Goal: Navigation & Orientation: Find specific page/section

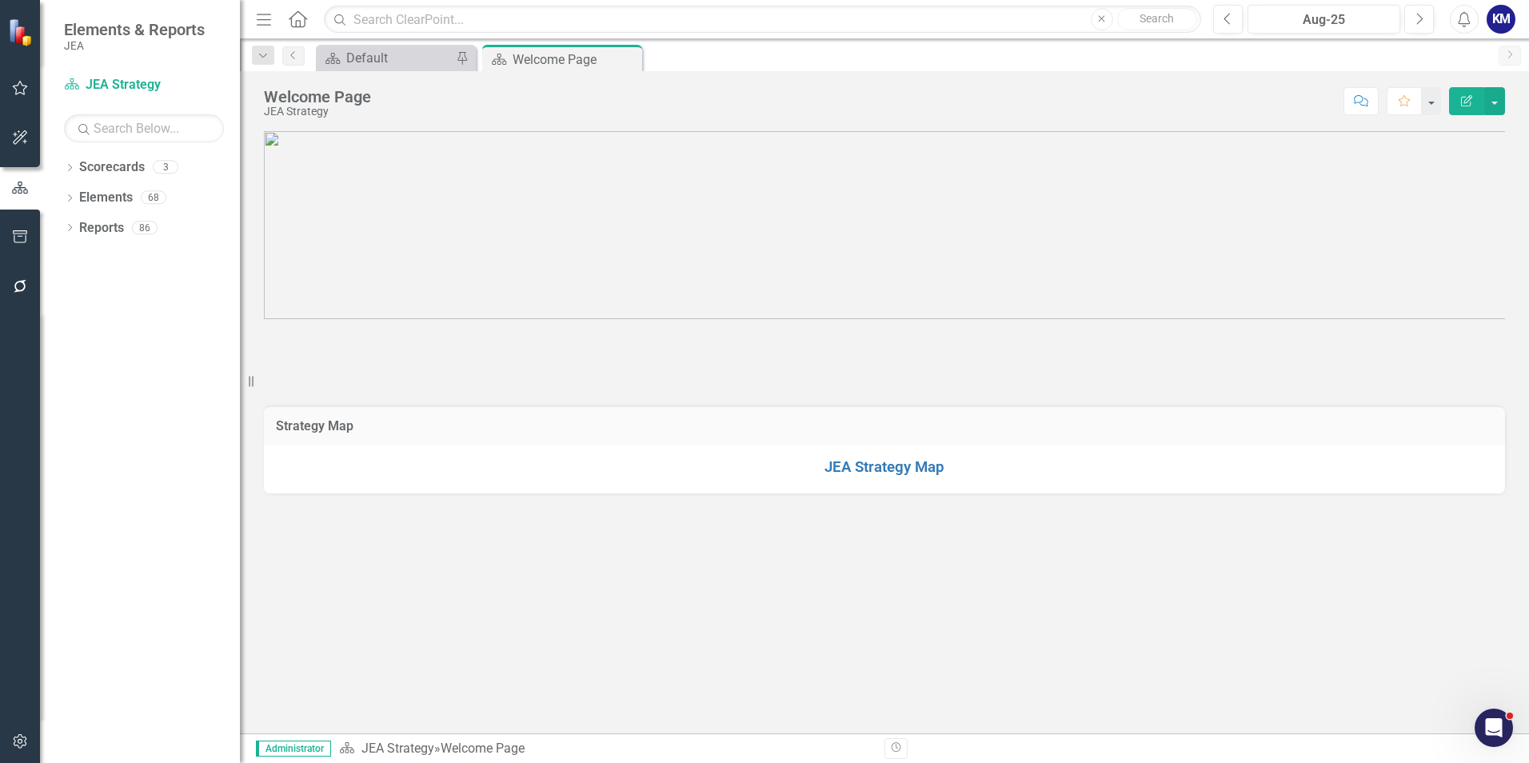
scroll to position [400, 0]
click at [70, 162] on div "Dropdown" at bounding box center [69, 169] width 11 height 14
click at [439, 339] on p at bounding box center [884, 339] width 1241 height 0
click at [60, 197] on icon "Dropdown" at bounding box center [54, 197] width 12 height 10
click at [123, 234] on link "Finance" at bounding box center [152, 224] width 176 height 18
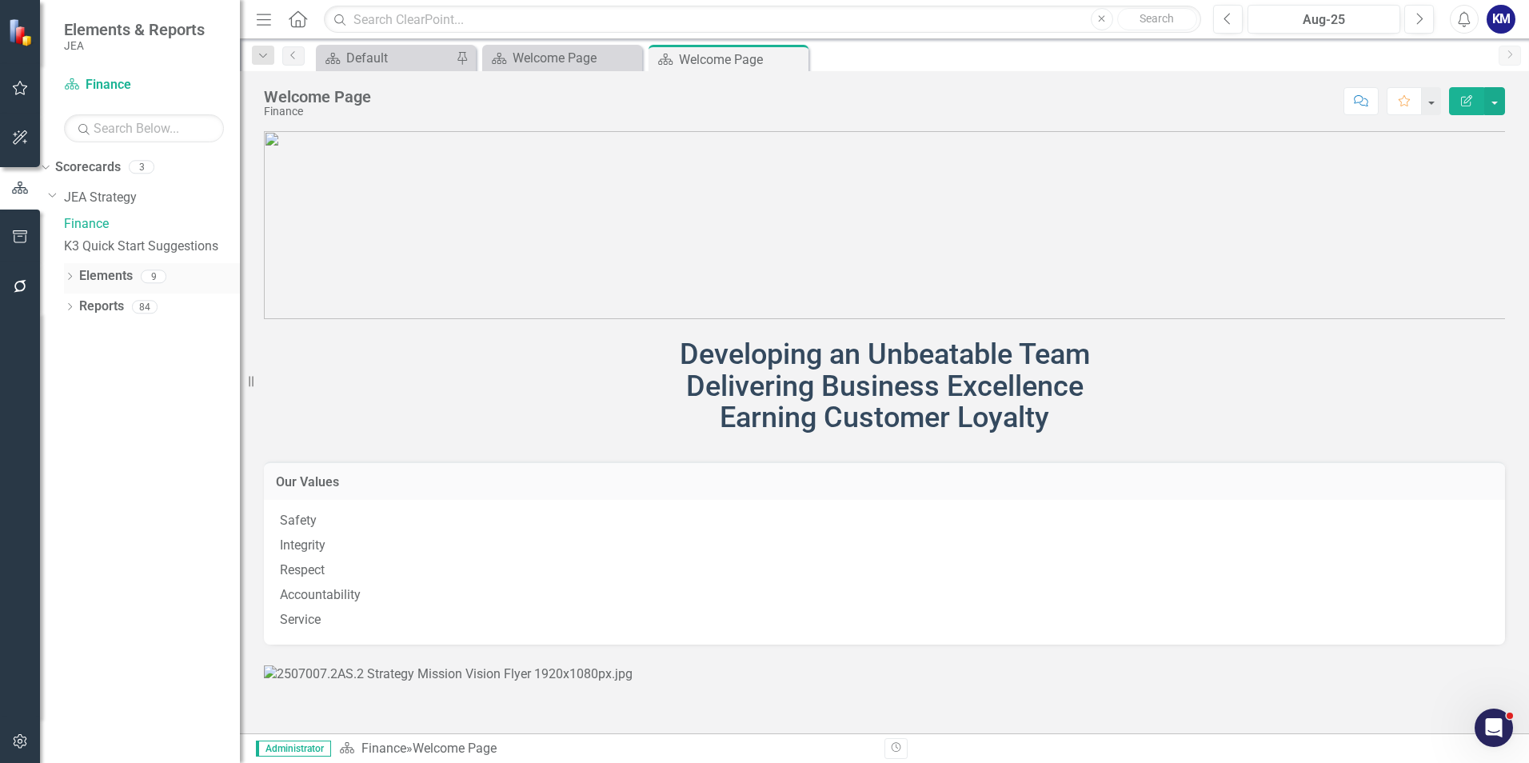
click at [114, 285] on link "Elements" at bounding box center [106, 276] width 54 height 18
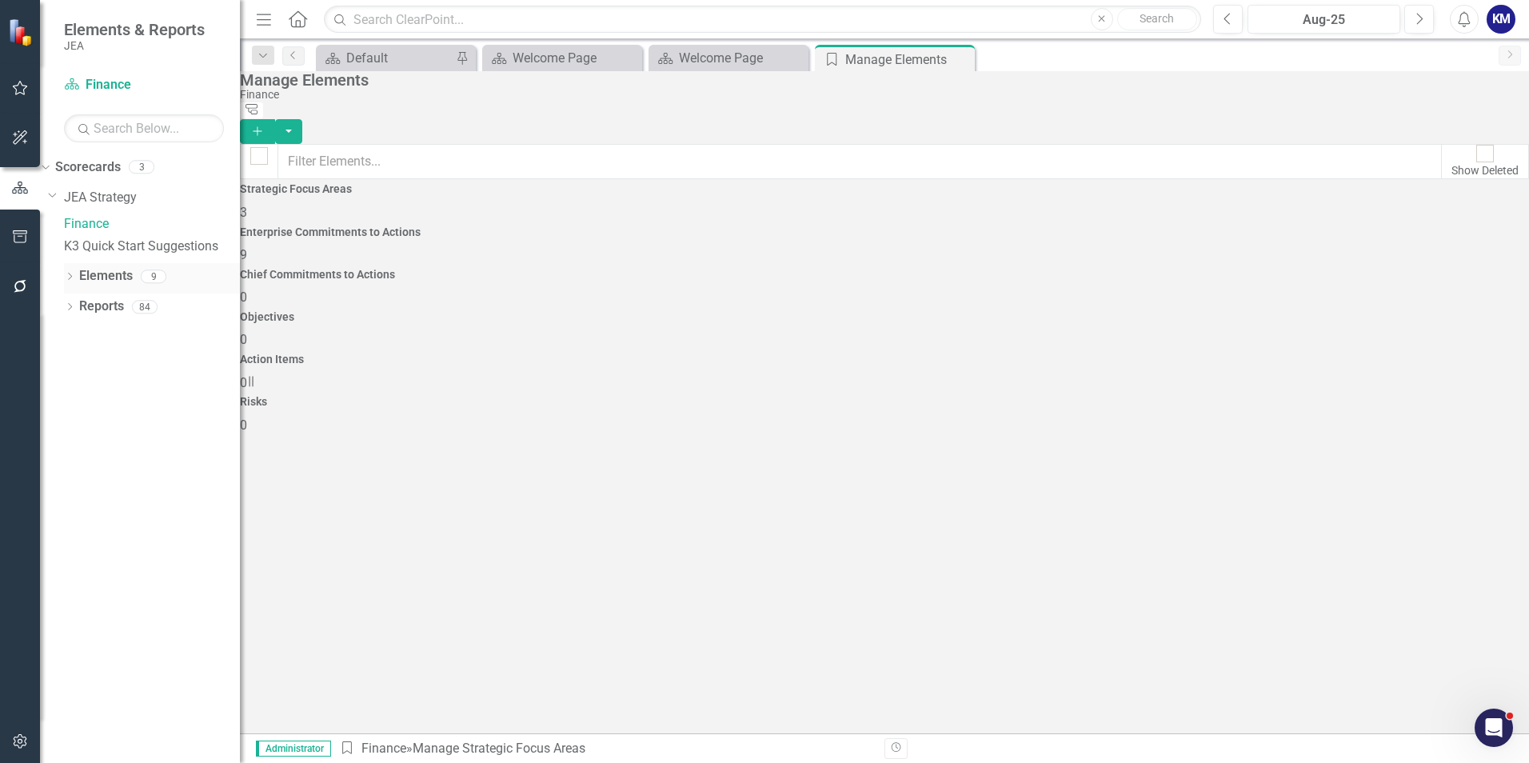
click at [70, 282] on icon "Dropdown" at bounding box center [69, 277] width 11 height 9
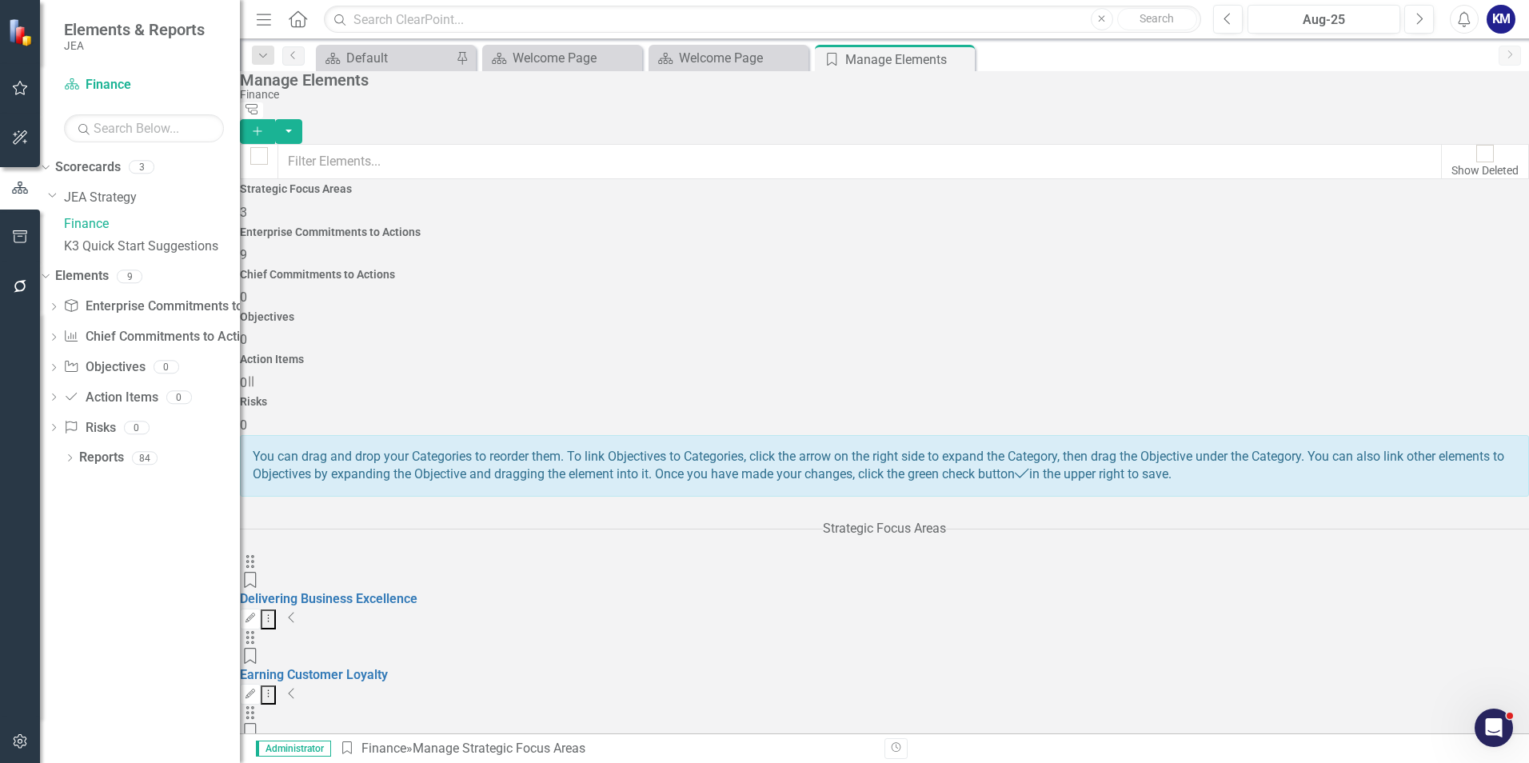
click at [247, 289] on span "0" at bounding box center [243, 296] width 7 height 15
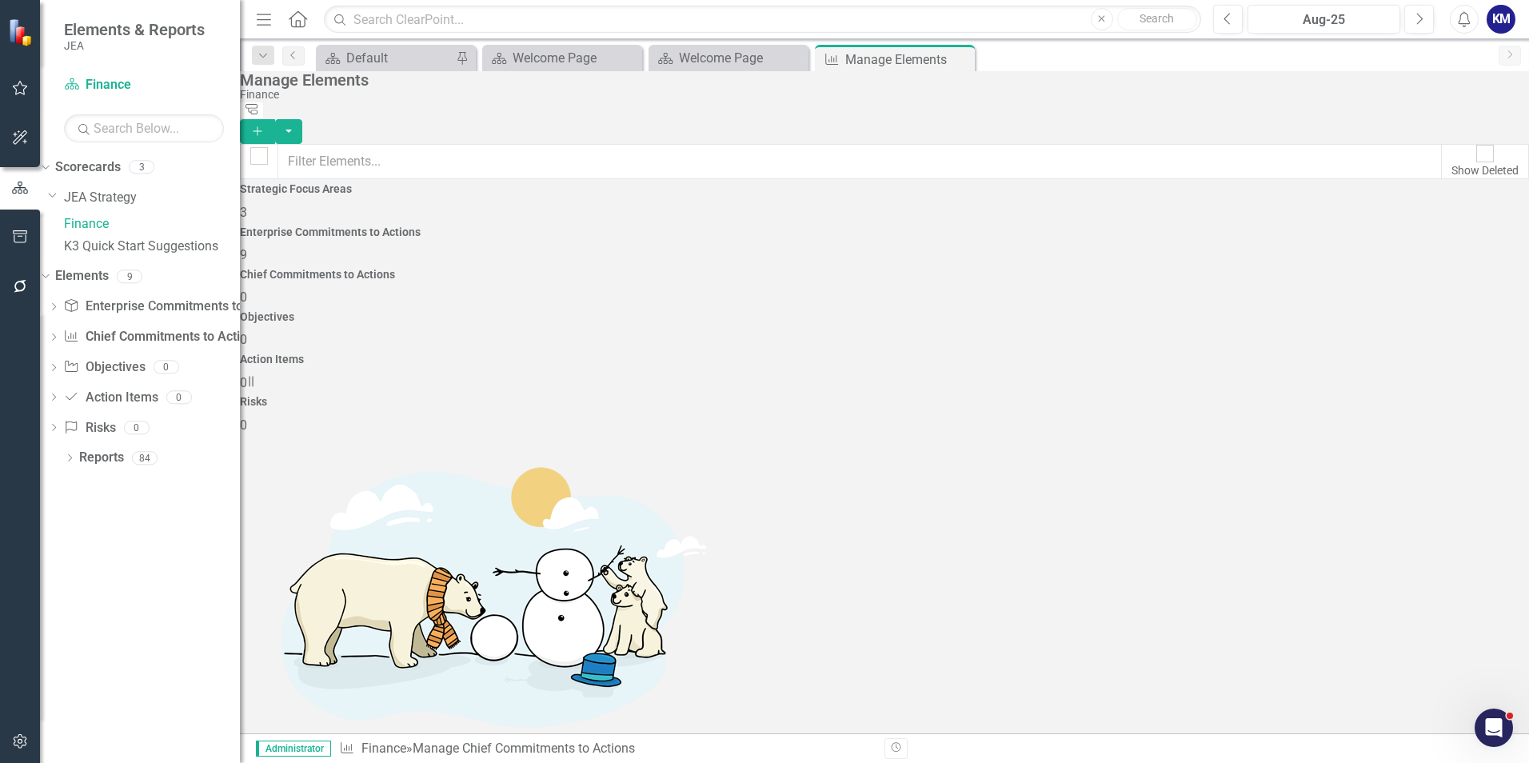
click at [561, 226] on h4 "Enterprise Commitments to Actions" at bounding box center [884, 232] width 1289 height 12
click at [970, 311] on div "Objectives 0" at bounding box center [884, 330] width 1289 height 38
click at [601, 226] on h4 "Enterprise Commitments to Actions" at bounding box center [884, 232] width 1289 height 12
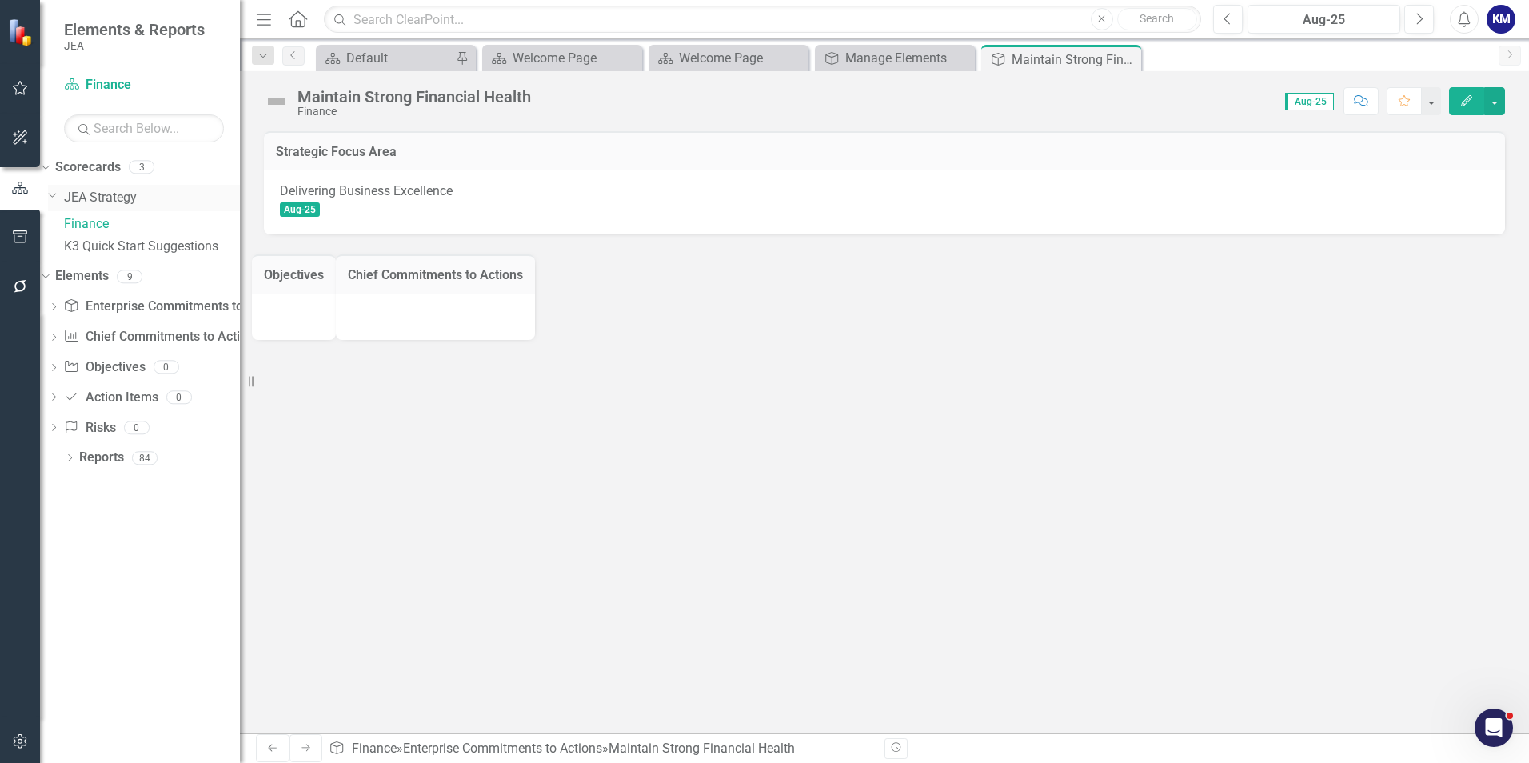
click at [102, 196] on link "JEA Strategy" at bounding box center [152, 198] width 176 height 18
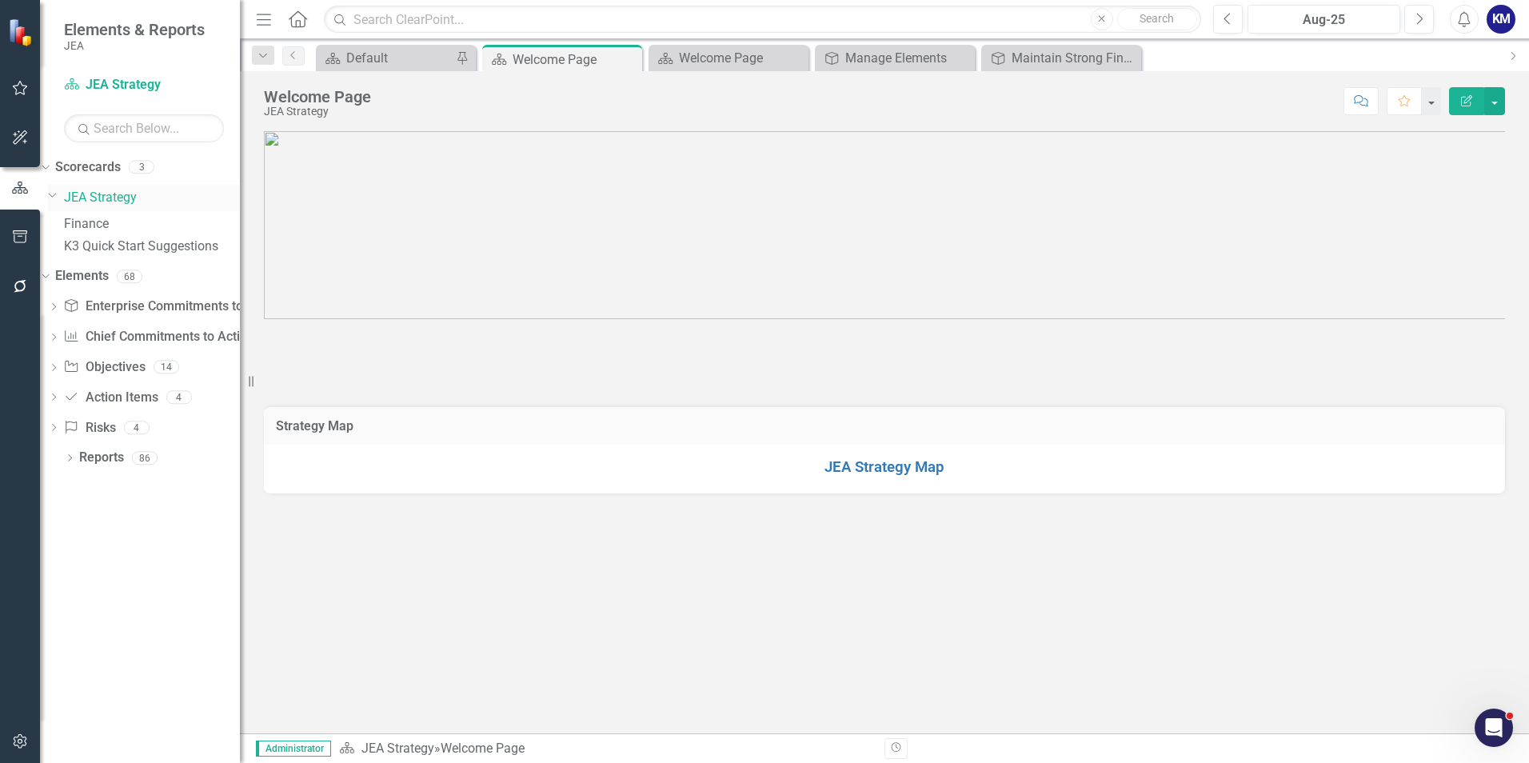
click at [162, 200] on link "JEA Strategy" at bounding box center [152, 198] width 176 height 18
click at [887, 476] on link "JEA Strategy Map" at bounding box center [884, 467] width 120 height 18
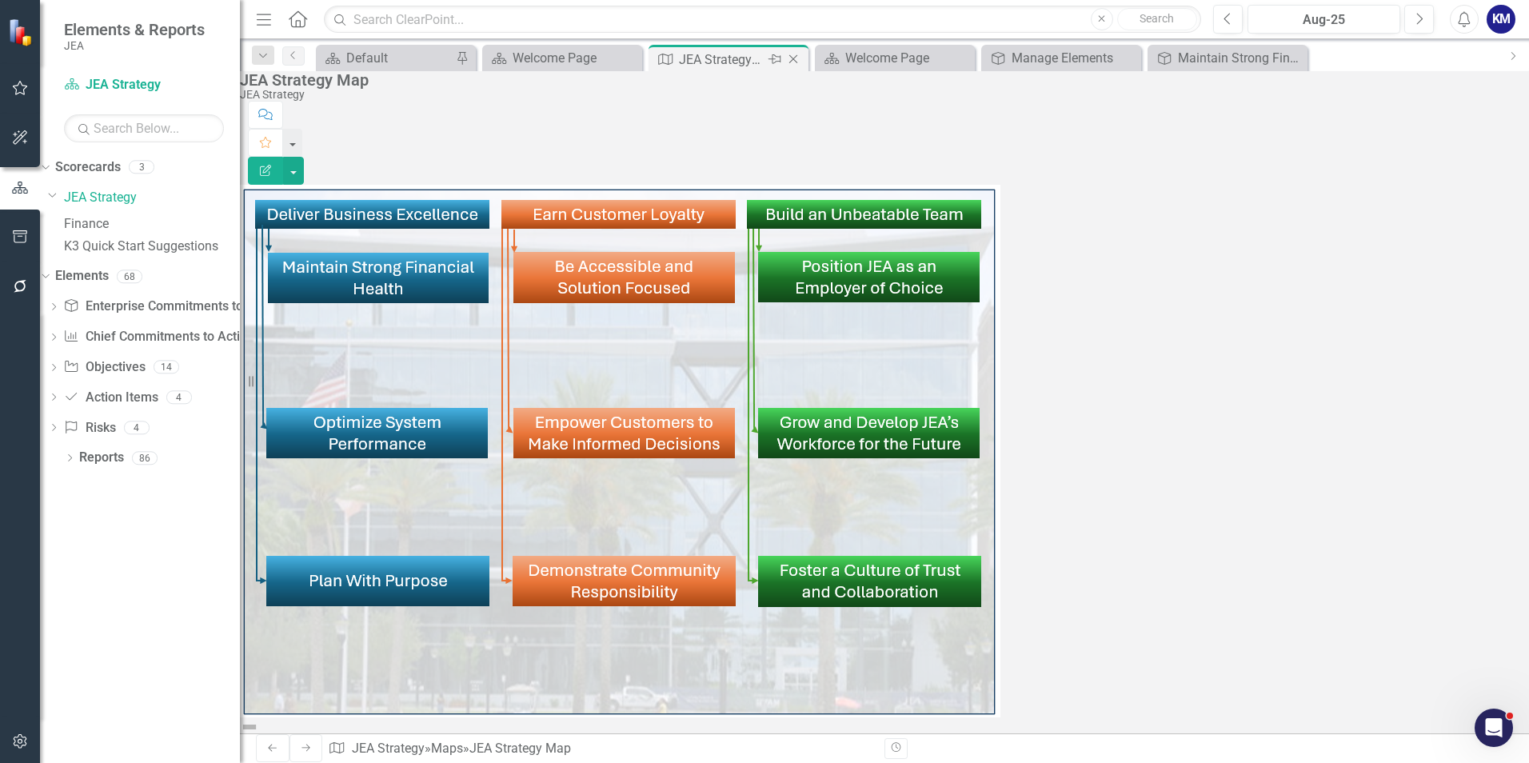
click at [800, 59] on icon "Close" at bounding box center [793, 59] width 16 height 13
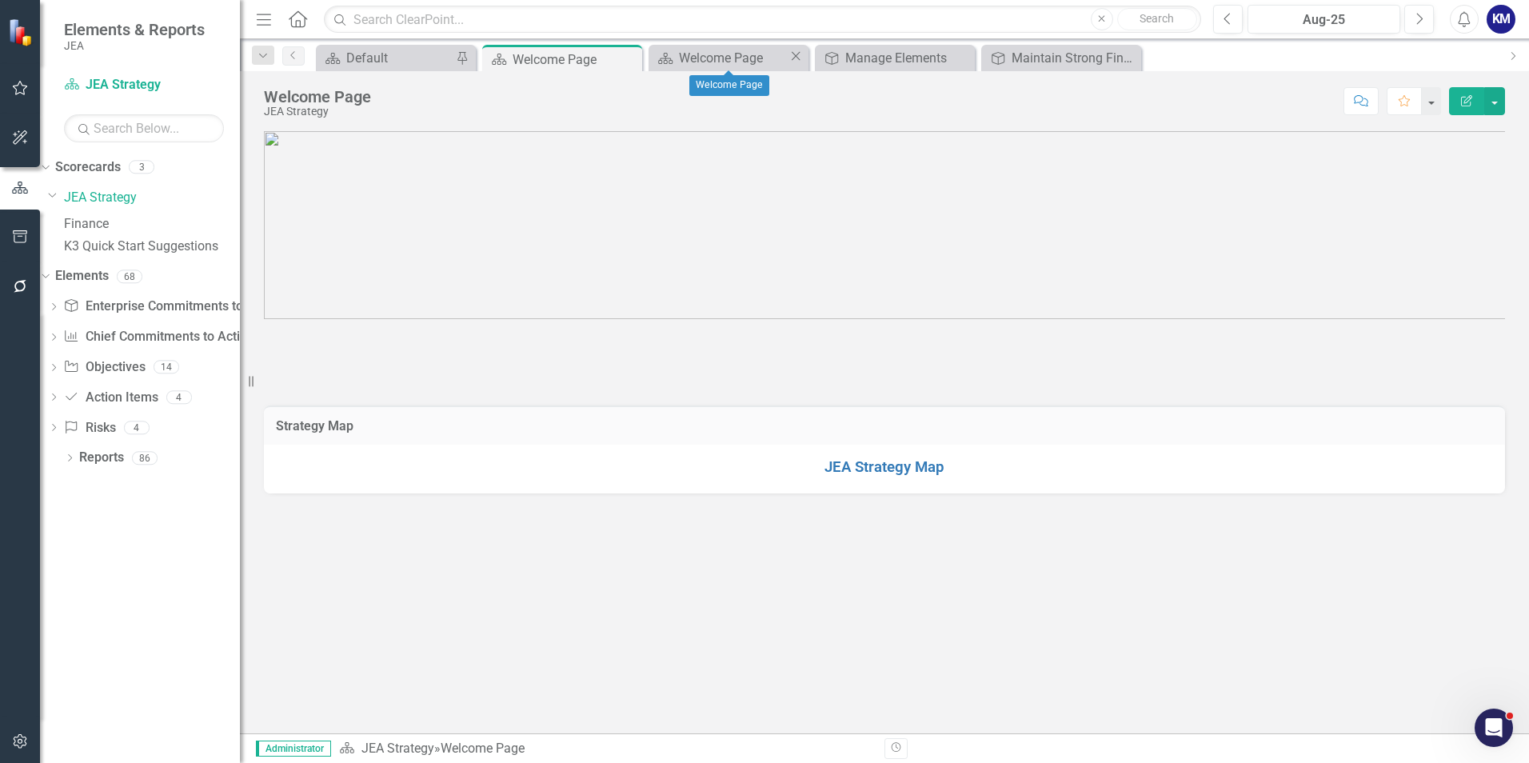
click at [800, 59] on icon "Close" at bounding box center [796, 56] width 16 height 13
click at [718, 58] on div "Manage Elements" at bounding box center [734, 58] width 110 height 20
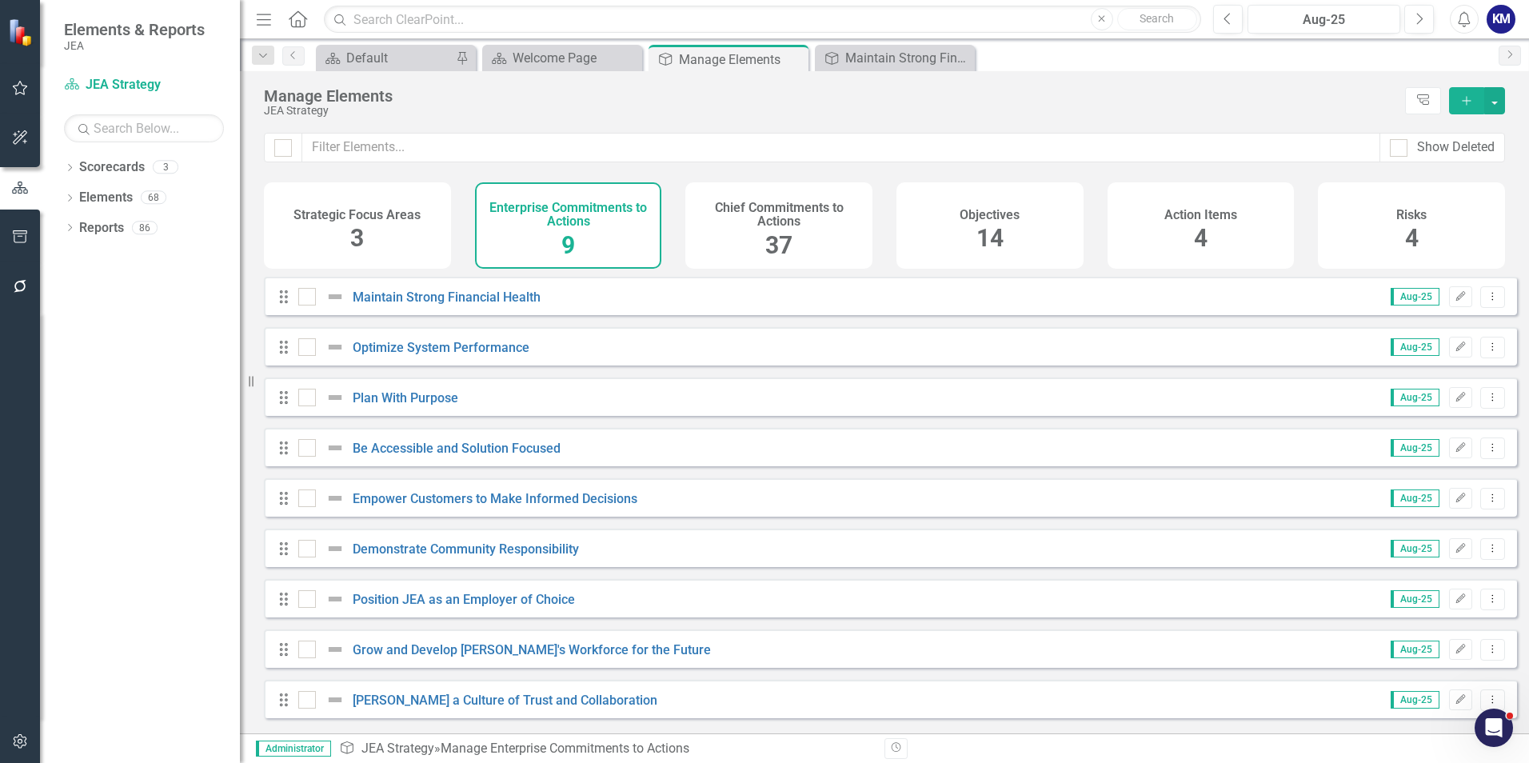
click at [794, 235] on div "Chief Commitments to Actions 37" at bounding box center [778, 225] width 187 height 86
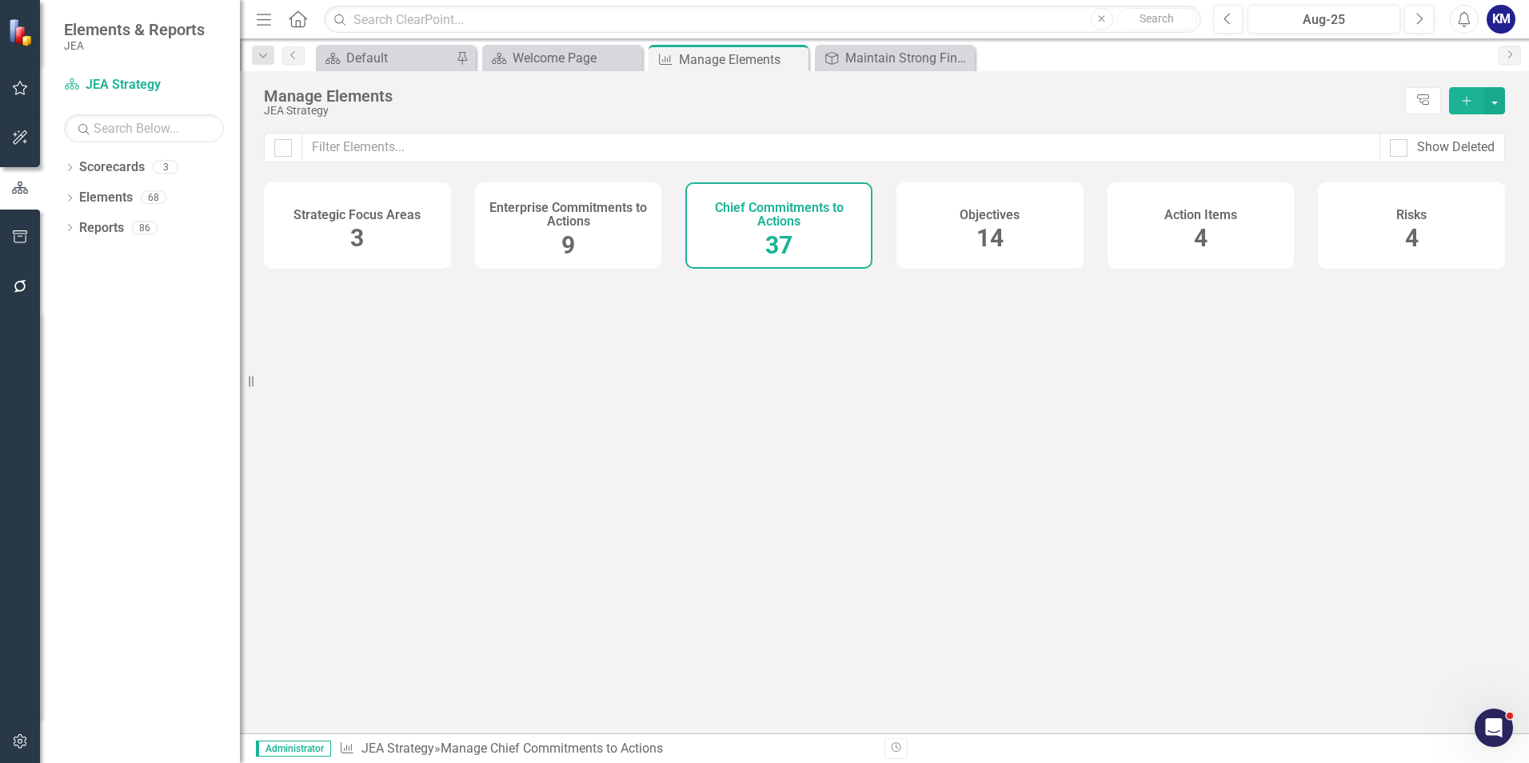
checkbox input "false"
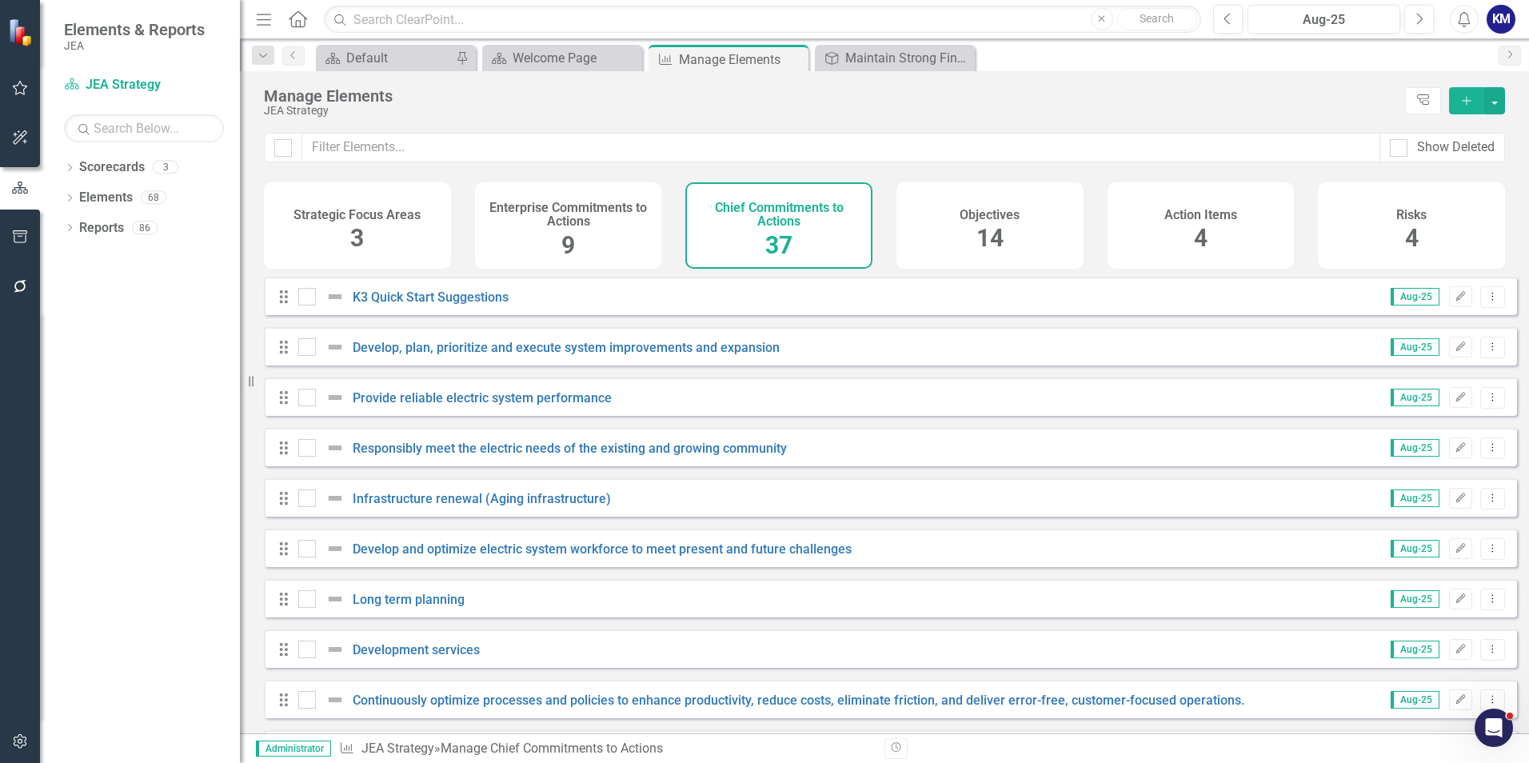
click at [993, 251] on span "14" at bounding box center [989, 238] width 27 height 28
